Goal: Communication & Community: Answer question/provide support

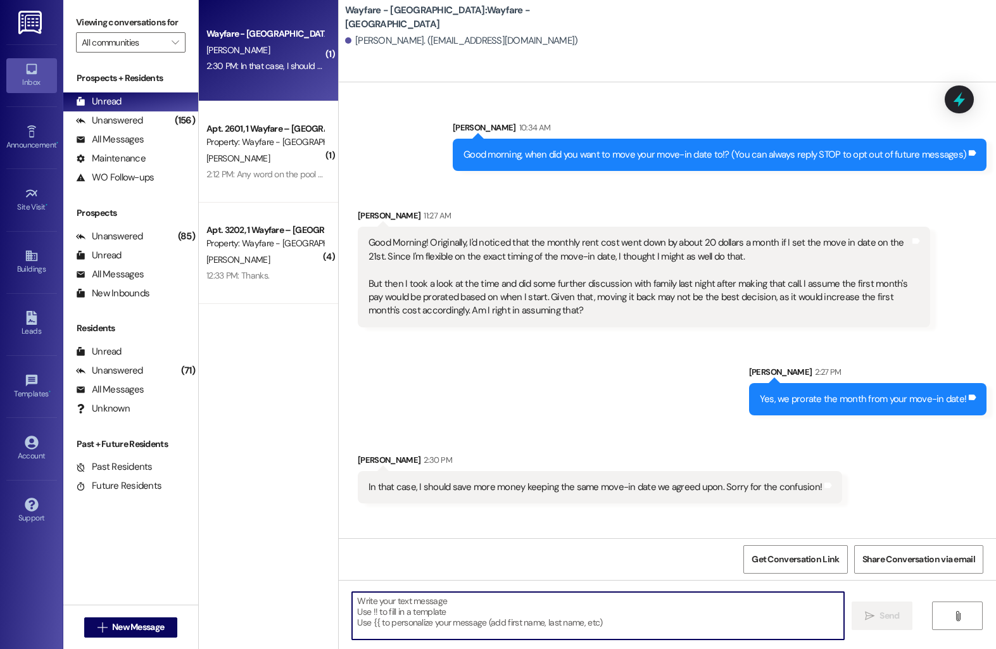
click at [537, 608] on textarea at bounding box center [598, 616] width 492 height 48
type textarea "All good!"
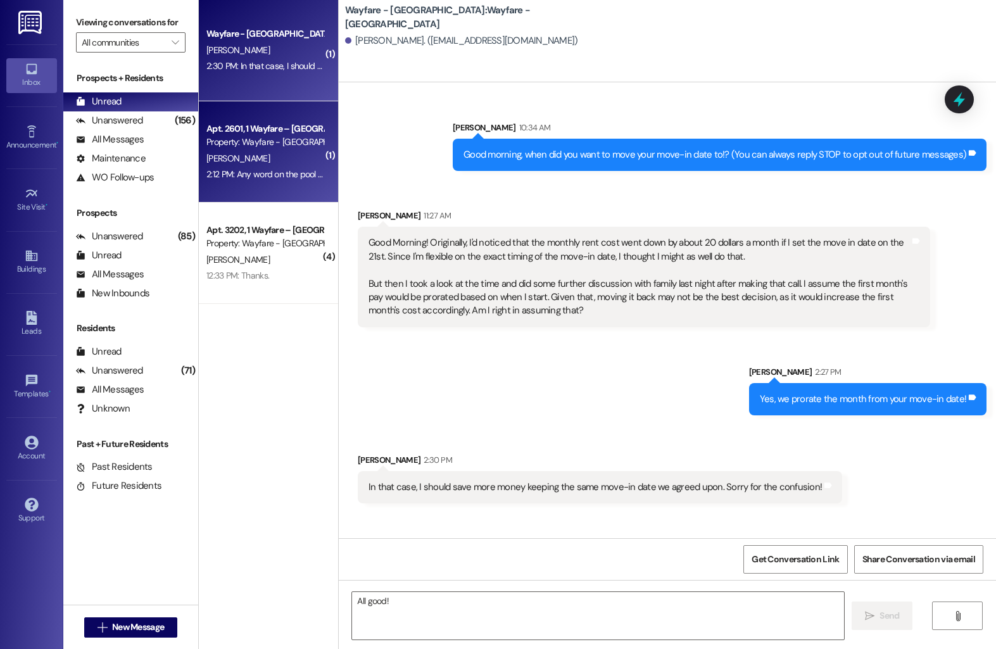
click at [244, 163] on div "D. Integlia" at bounding box center [265, 159] width 120 height 16
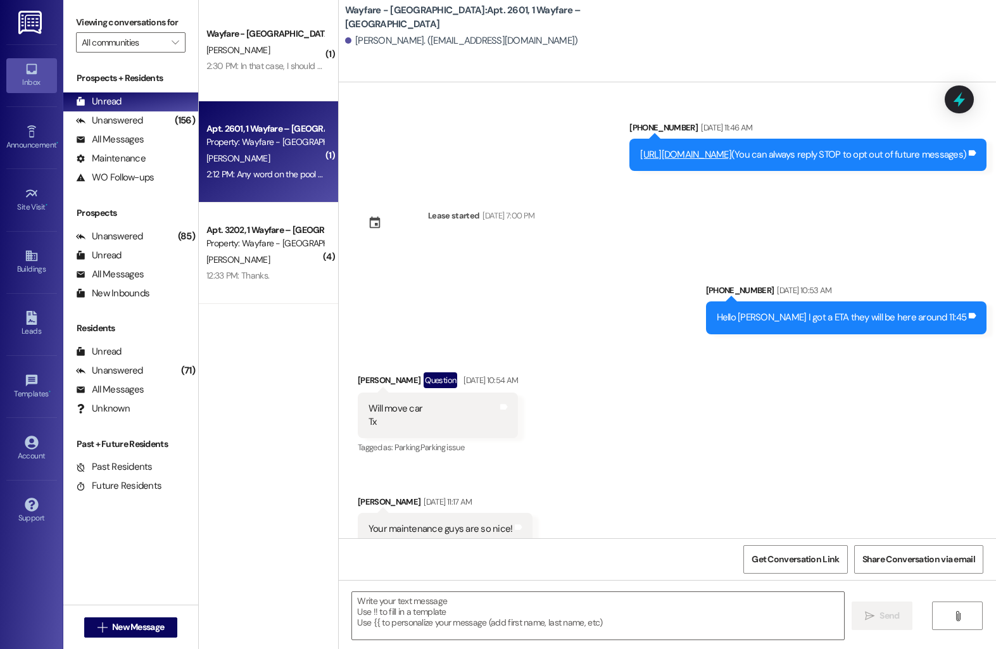
scroll to position [15468, 0]
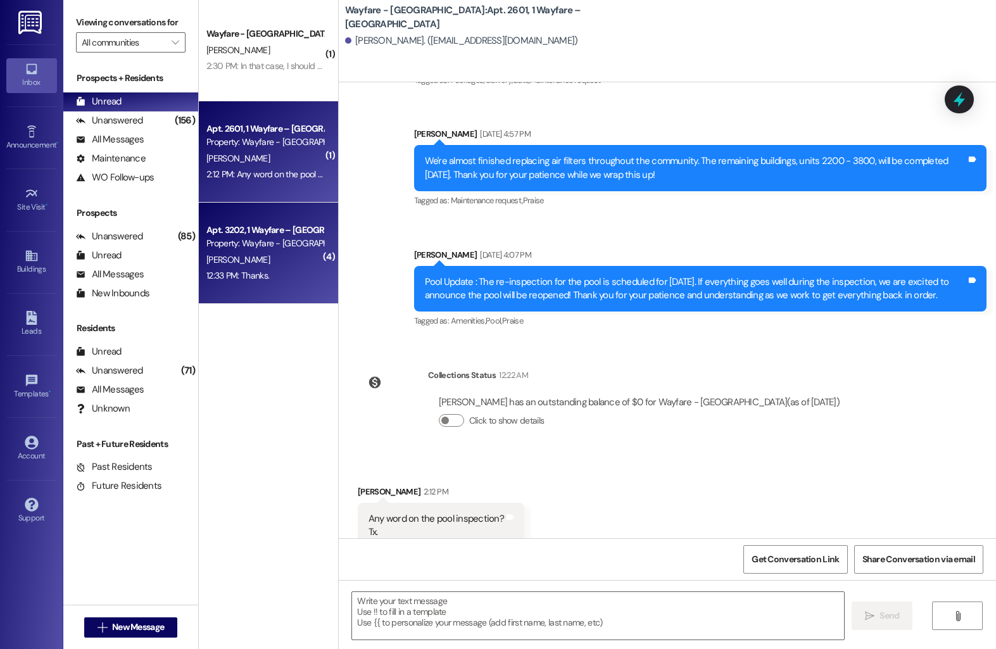
click at [239, 232] on div "Apt. 3202, 1 Wayfare – Cumberland Park" at bounding box center [264, 230] width 117 height 13
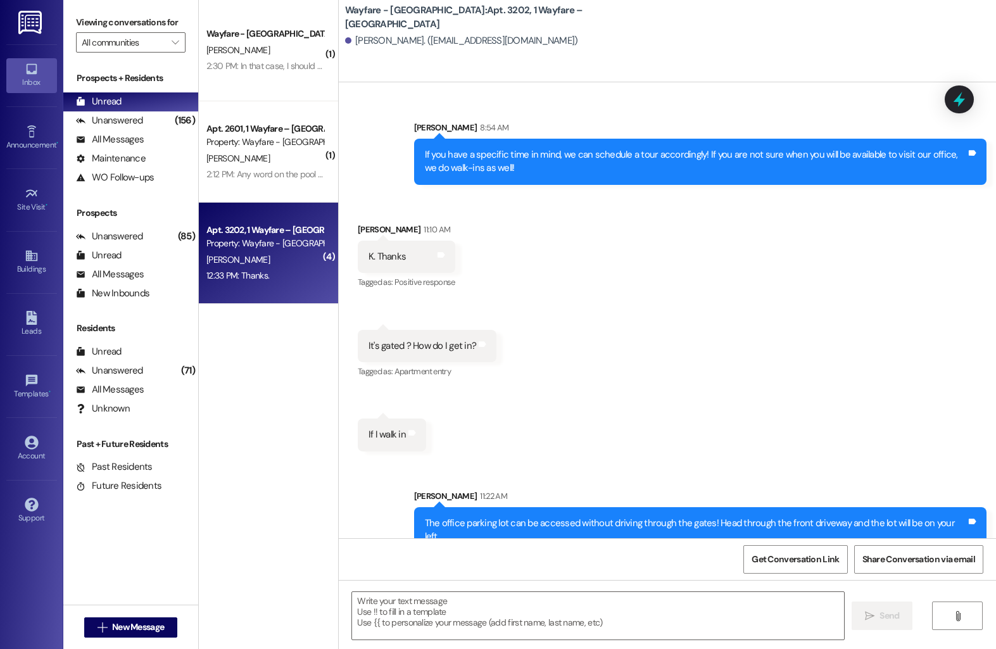
scroll to position [1737, 0]
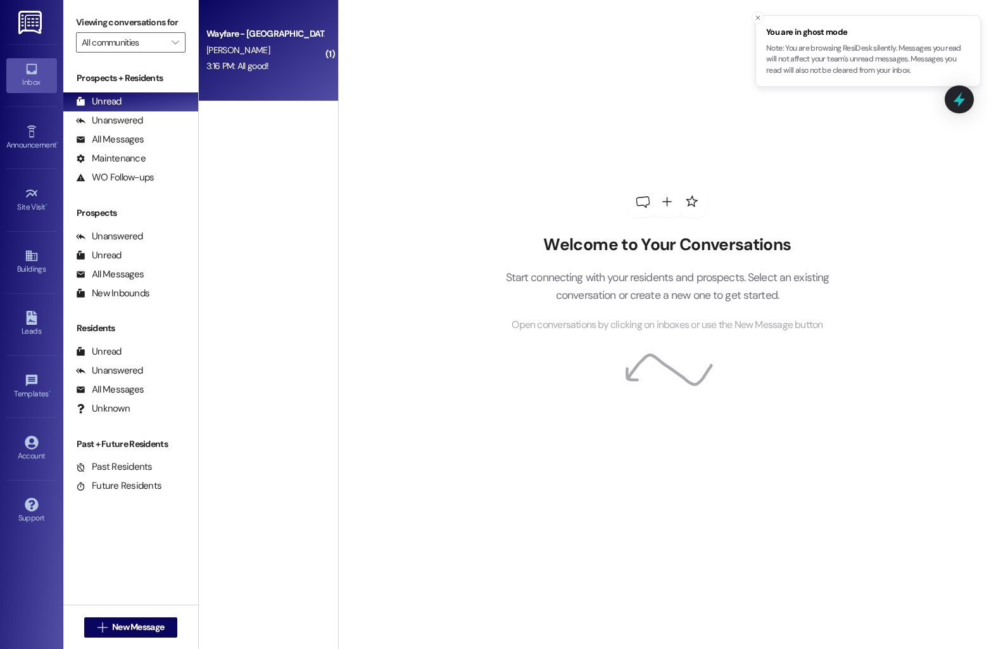
click at [229, 47] on div "[PERSON_NAME]" at bounding box center [265, 50] width 120 height 16
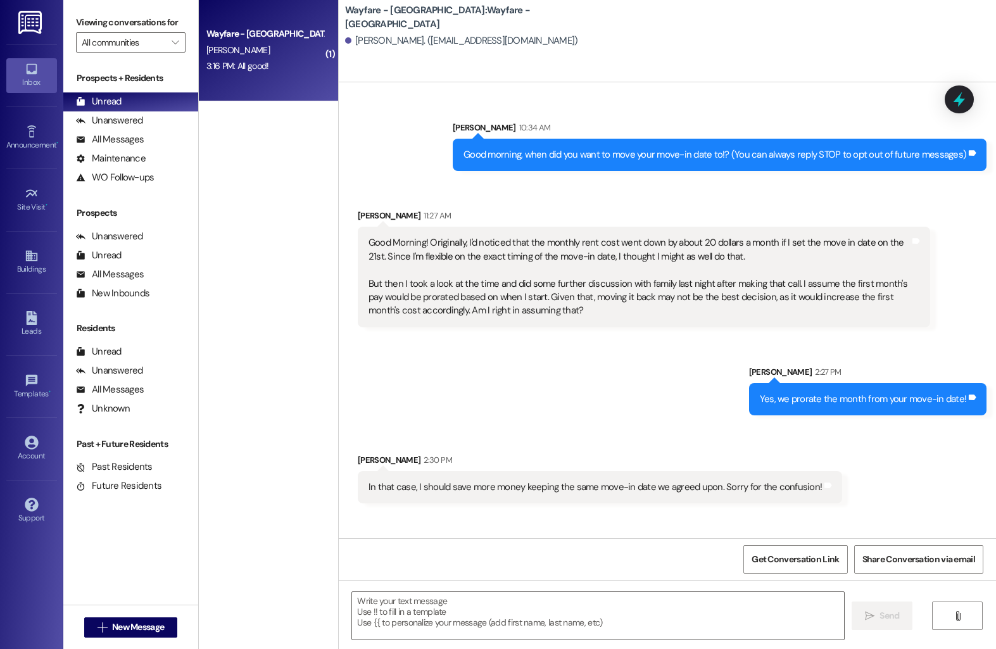
scroll to position [64, 0]
